Goal: Information Seeking & Learning: Understand process/instructions

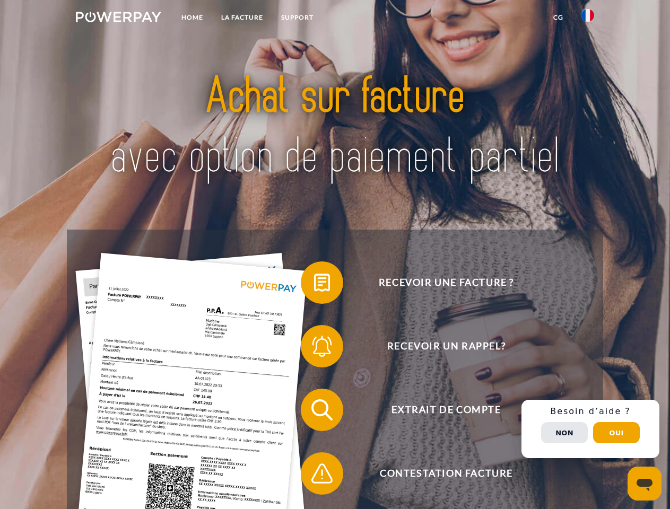
click at [118, 19] on img at bounding box center [118, 17] width 85 height 11
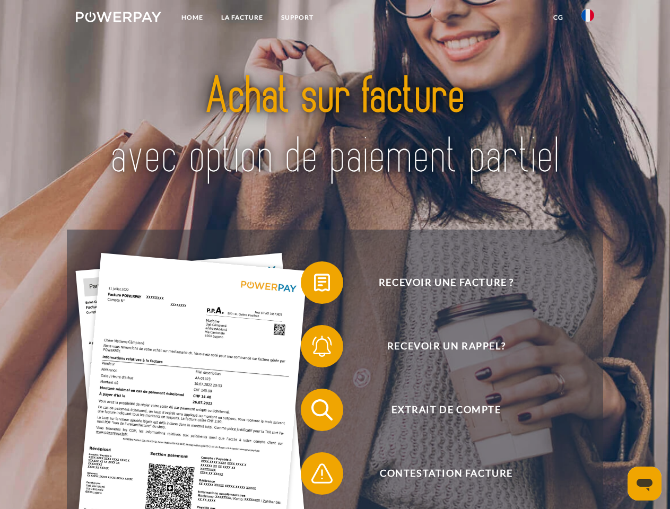
click at [588, 19] on img at bounding box center [587, 15] width 13 height 13
click at [558, 17] on link "CG" at bounding box center [558, 17] width 28 height 19
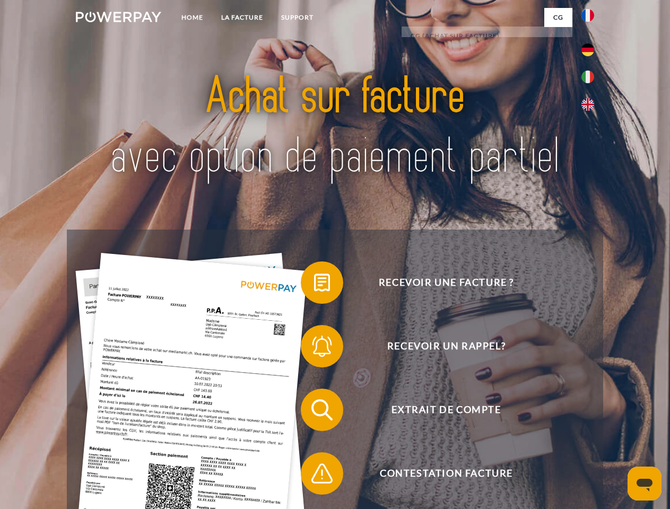
click at [314, 285] on span at bounding box center [305, 282] width 53 height 53
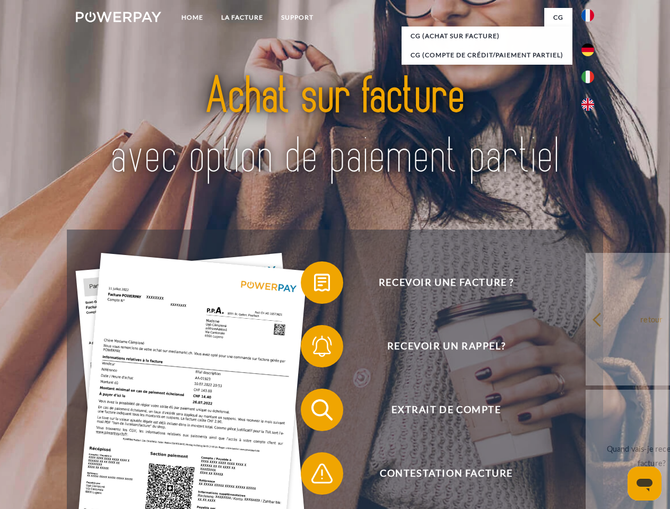
click at [314, 348] on div "Recevoir une facture ? Recevoir un rappel? Extrait de compte retour" at bounding box center [335, 442] width 536 height 424
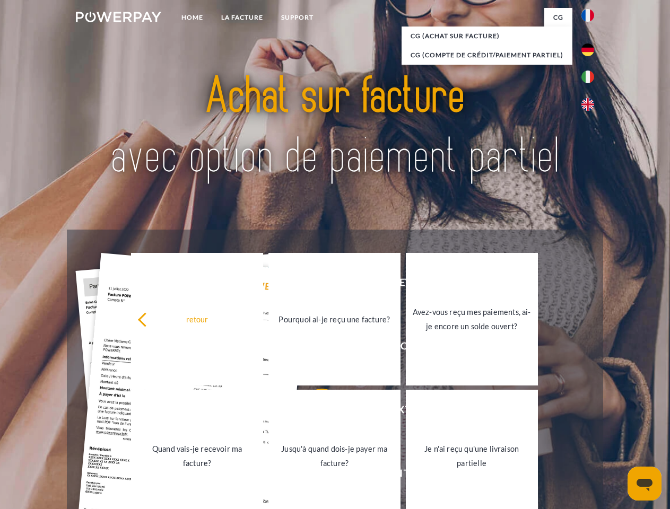
click at [314, 412] on link "Jusqu'à quand dois-je payer ma facture?" at bounding box center [334, 456] width 132 height 133
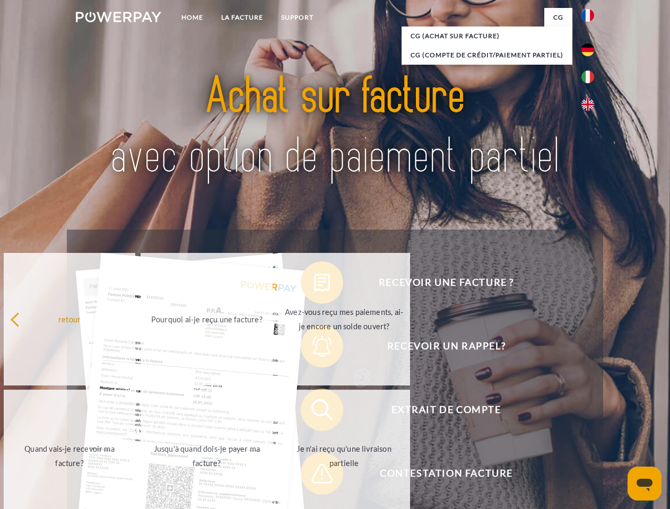
click at [314, 476] on span at bounding box center [305, 473] width 53 height 53
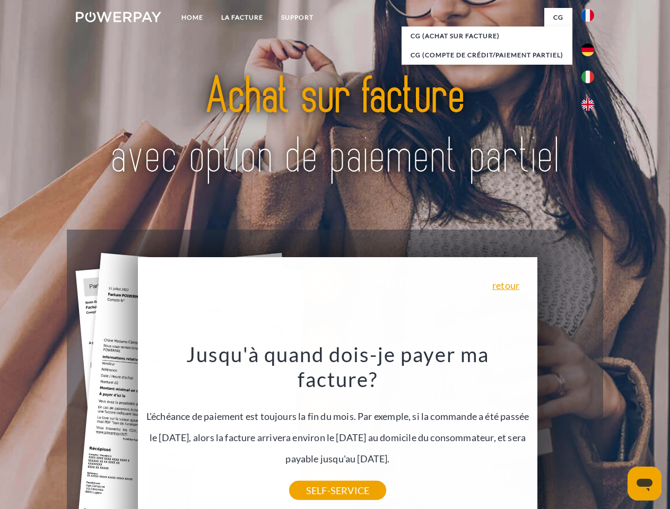
click at [590, 429] on div "Recevoir une facture ? Recevoir un rappel? Extrait de compte retour" at bounding box center [335, 442] width 536 height 424
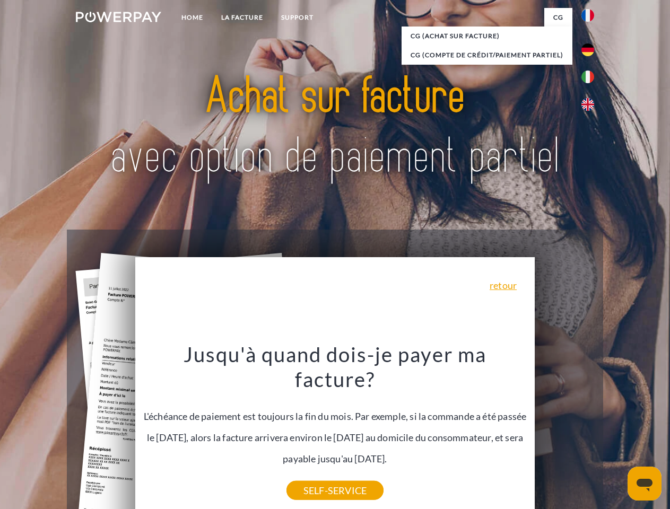
click at [564, 431] on span "Extrait de compte" at bounding box center [446, 410] width 260 height 42
click at [616, 433] on header "Home LA FACTURE Support" at bounding box center [335, 366] width 670 height 732
